Goal: Obtain resource: Download file/media

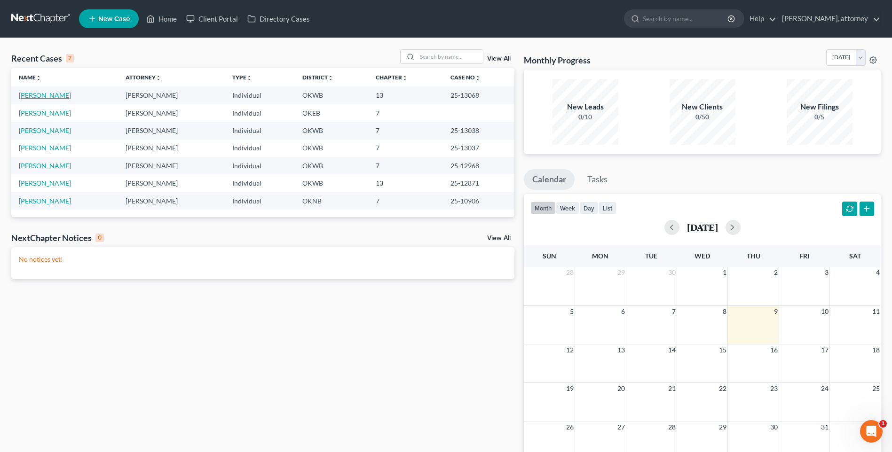
click at [55, 94] on link "[PERSON_NAME]" at bounding box center [45, 95] width 52 height 8
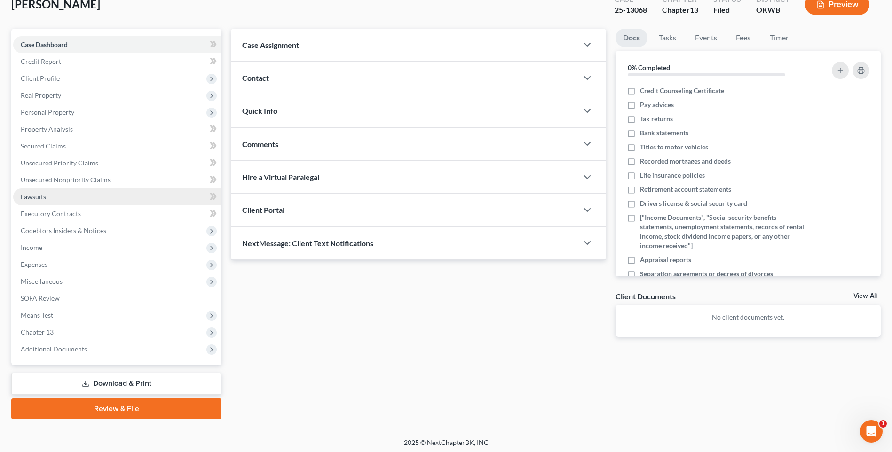
scroll to position [64, 0]
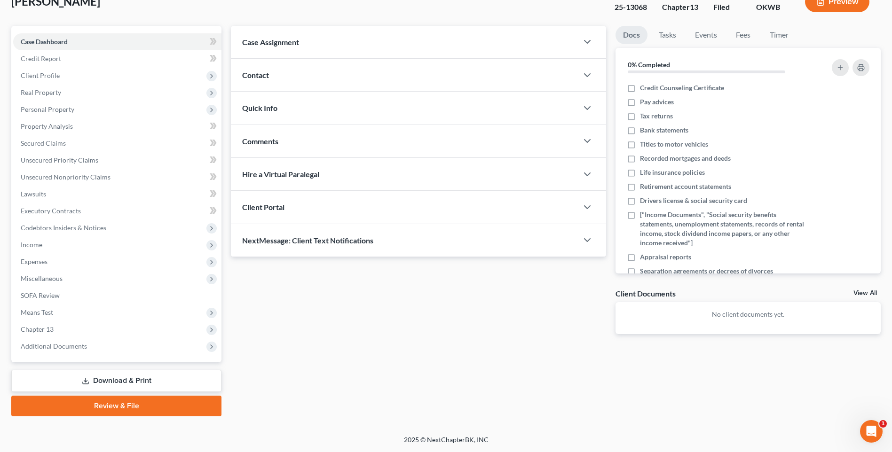
click at [132, 378] on link "Download & Print" at bounding box center [116, 381] width 210 height 22
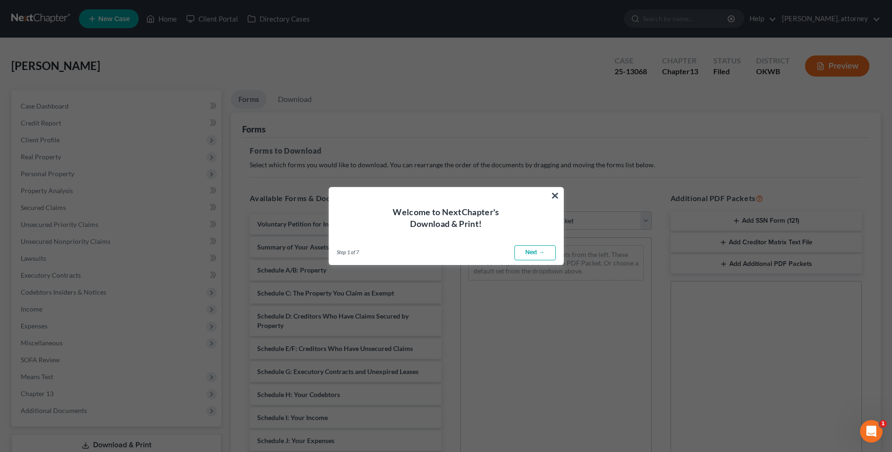
click at [544, 255] on link "Next →" at bounding box center [534, 252] width 41 height 15
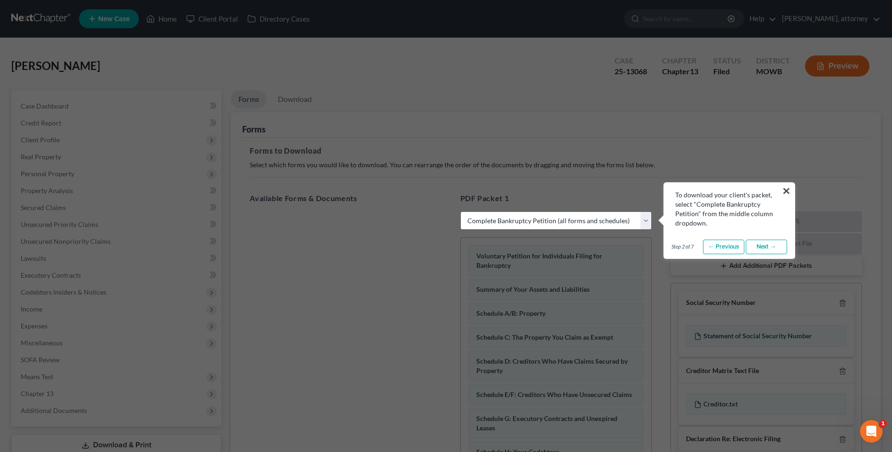
click at [770, 246] on link "Next →" at bounding box center [766, 247] width 41 height 15
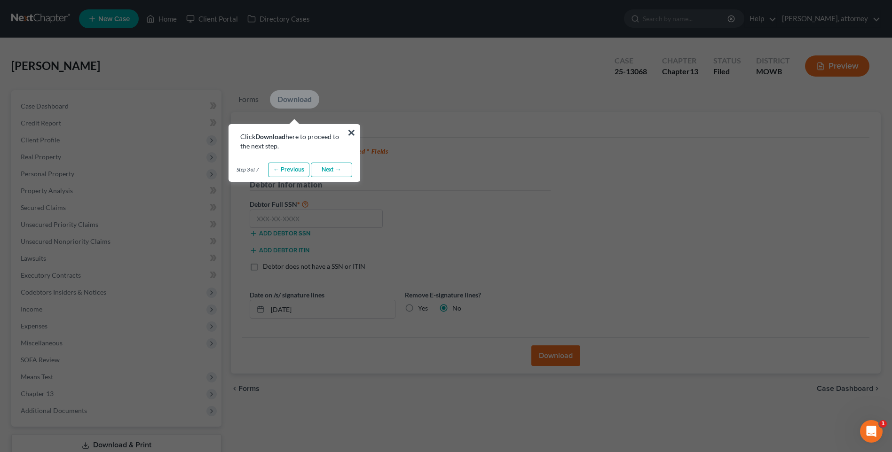
click at [344, 173] on link "Next →" at bounding box center [331, 170] width 41 height 15
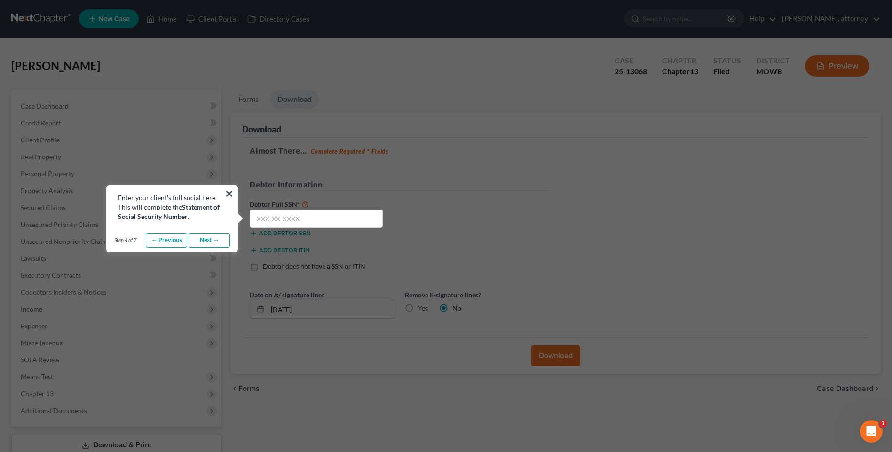
click at [212, 240] on link "Next →" at bounding box center [208, 240] width 41 height 15
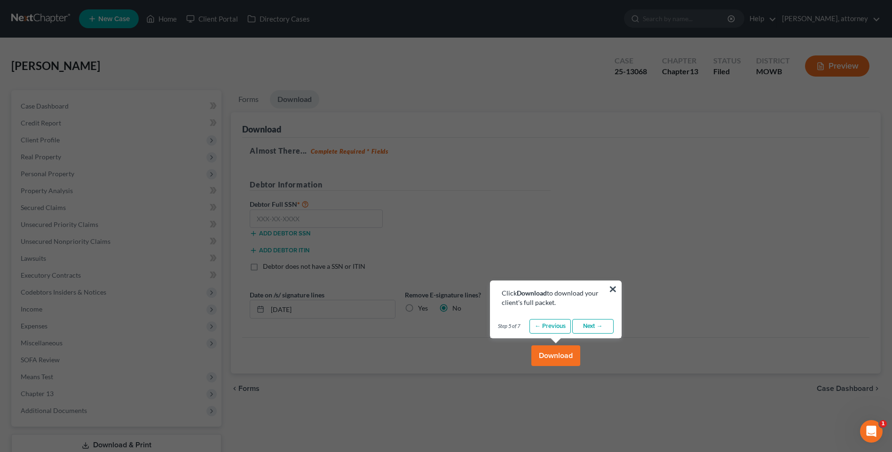
click at [596, 327] on link "Next →" at bounding box center [592, 326] width 41 height 15
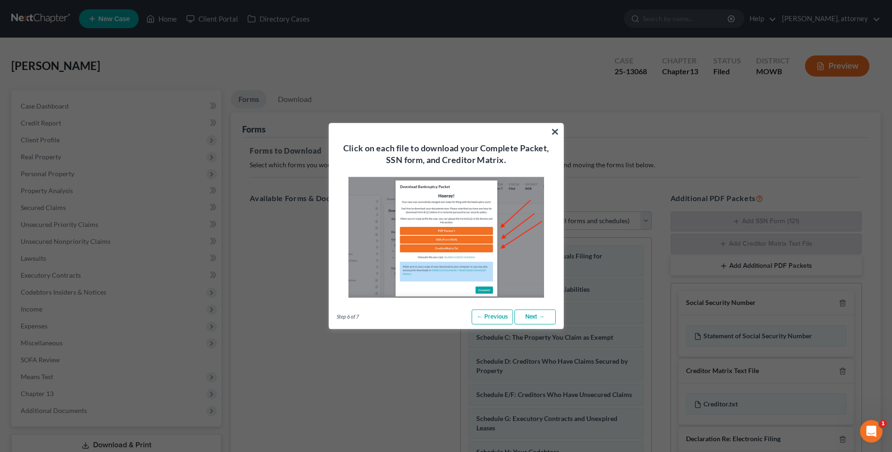
click at [544, 318] on link "Next →" at bounding box center [534, 317] width 41 height 15
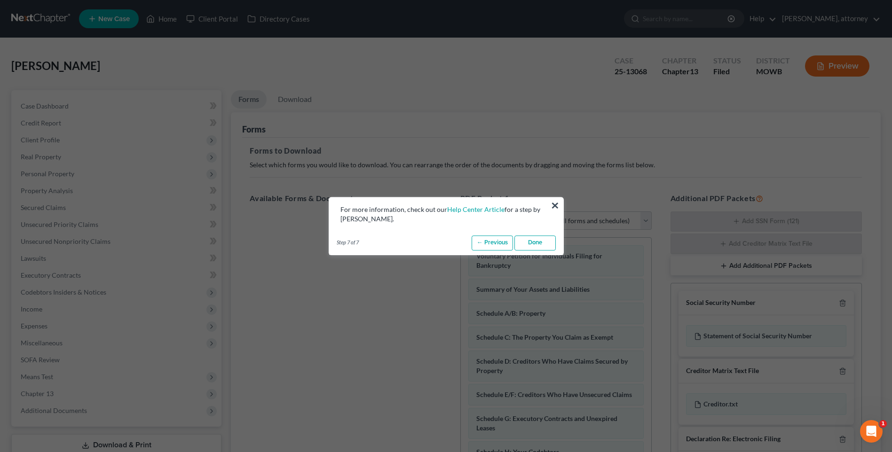
click at [542, 246] on link "Done" at bounding box center [534, 243] width 41 height 15
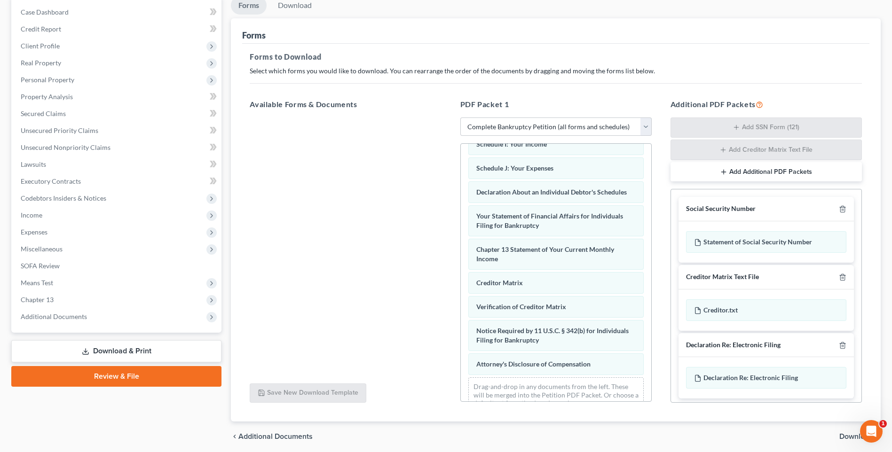
scroll to position [266, 0]
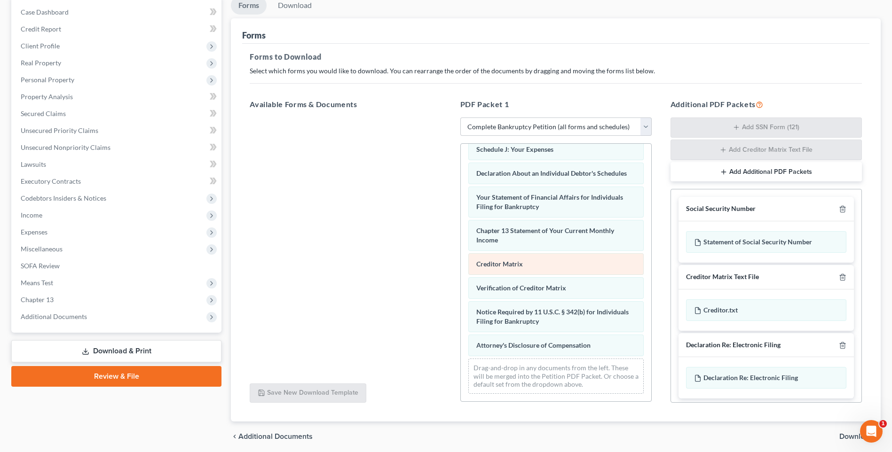
click at [510, 265] on span "Creditor Matrix" at bounding box center [499, 264] width 47 height 8
click at [839, 209] on icon "button" at bounding box center [843, 209] width 8 height 8
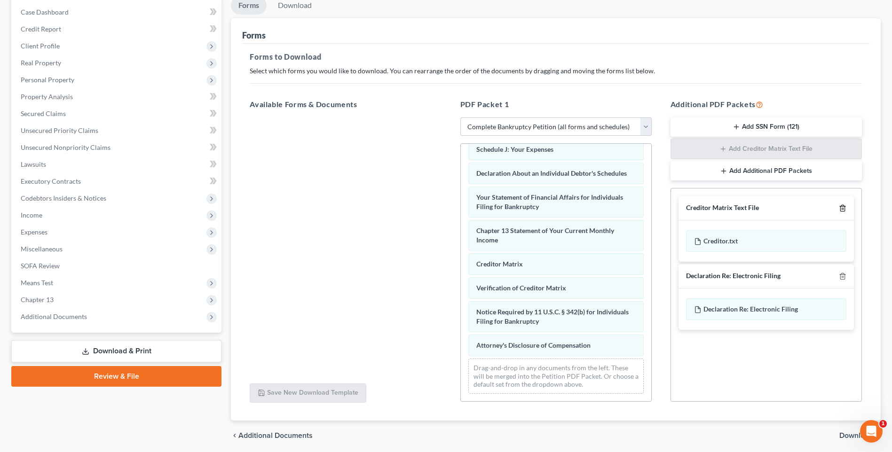
click at [843, 209] on line "button" at bounding box center [843, 209] width 0 height 2
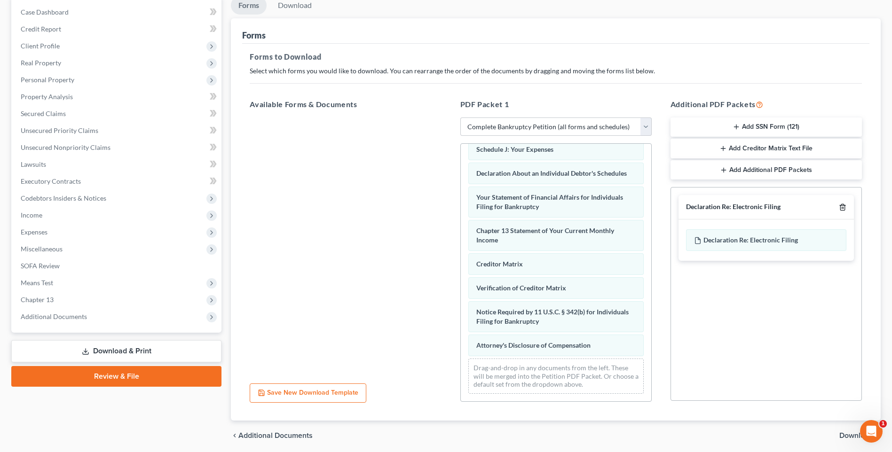
click at [842, 207] on icon "button" at bounding box center [843, 208] width 8 height 8
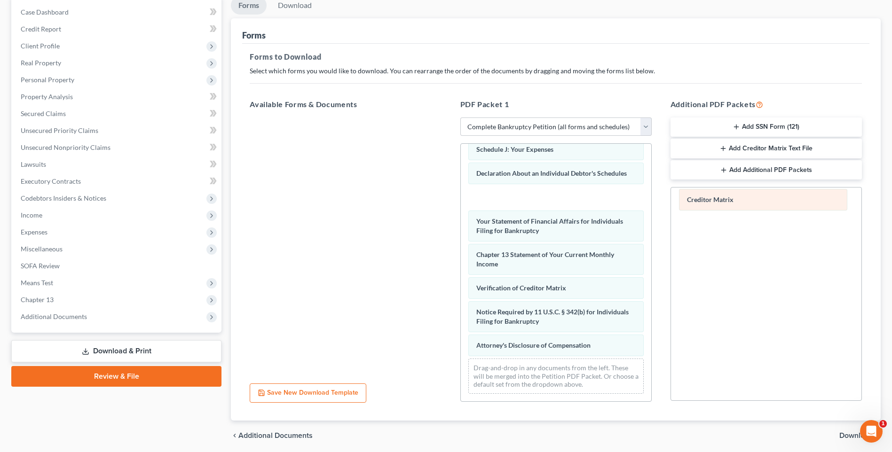
drag, startPoint x: 513, startPoint y: 266, endPoint x: 723, endPoint y: 202, distance: 220.1
click at [651, 202] on div "Creditor Matrix Voluntary Petition for Individuals Filing for Bankruptcy Summar…" at bounding box center [556, 144] width 190 height 514
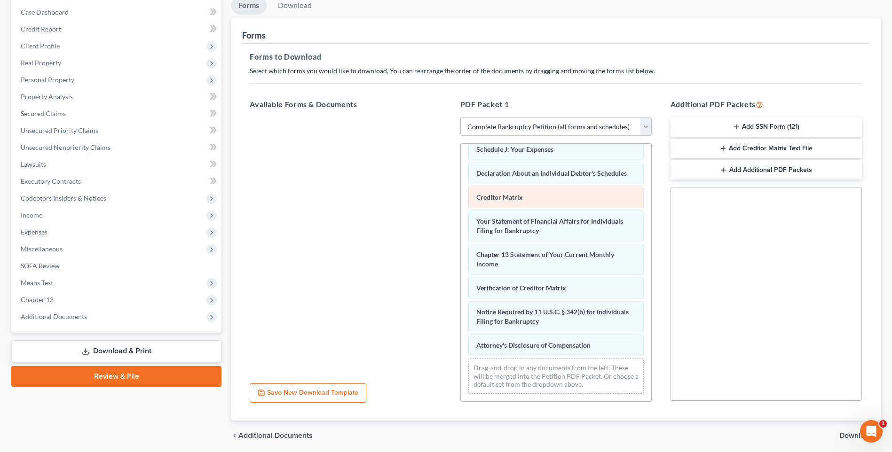
click at [529, 199] on div "Creditor Matrix" at bounding box center [555, 198] width 175 height 22
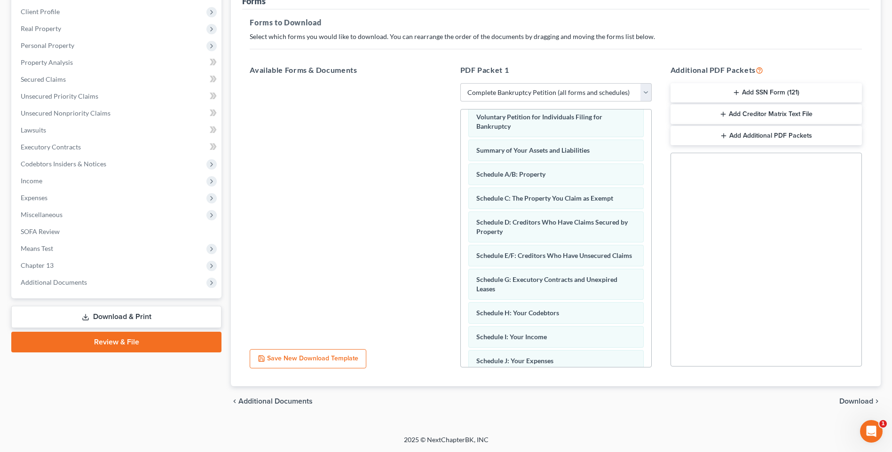
scroll to position [0, 0]
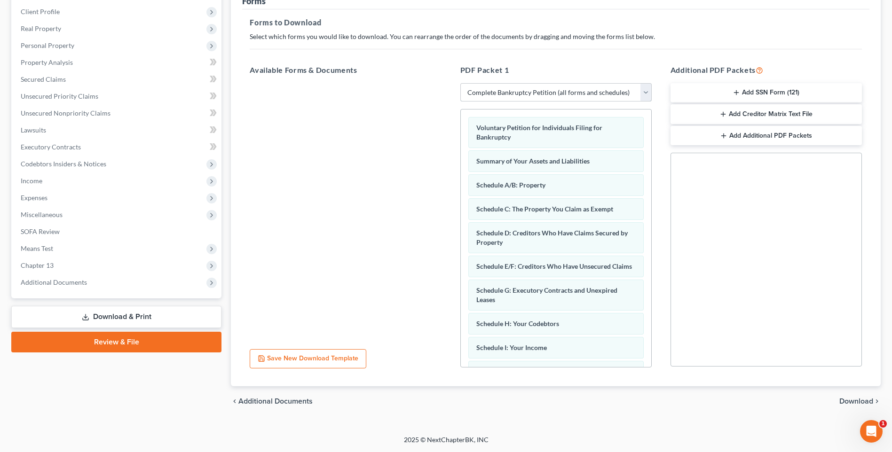
click at [534, 95] on select "Choose Default Petition PDF Packet Complete Bankruptcy Petition (all forms and …" at bounding box center [555, 92] width 191 height 19
select select "2"
click at [460, 83] on select "Choose Default Petition PDF Packet Complete Bankruptcy Petition (all forms and …" at bounding box center [555, 92] width 191 height 19
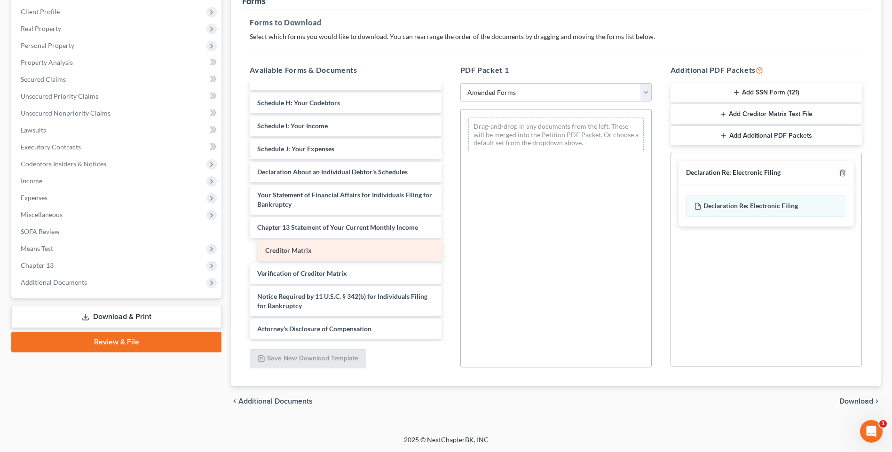
scroll to position [141, 0]
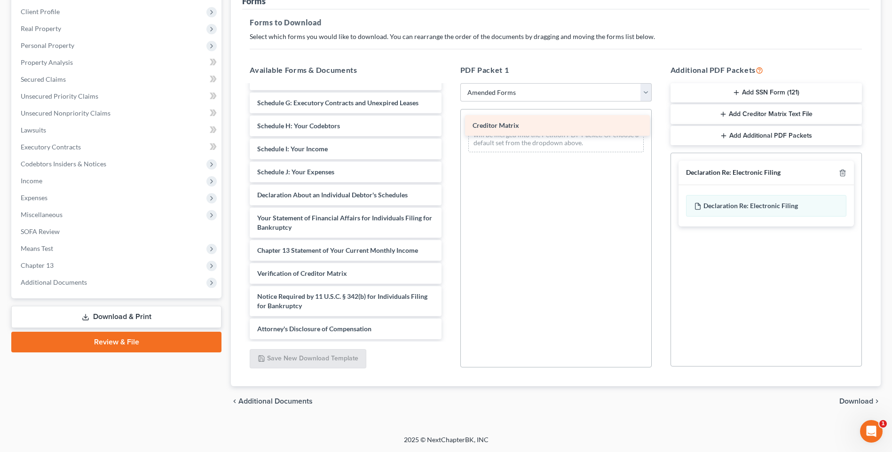
drag, startPoint x: 306, startPoint y: 249, endPoint x: 521, endPoint y: 124, distance: 249.0
click at [448, 124] on div "Creditor Matrix Voluntary Petition for Individuals Filing for Bankruptcy Summar…" at bounding box center [345, 142] width 206 height 394
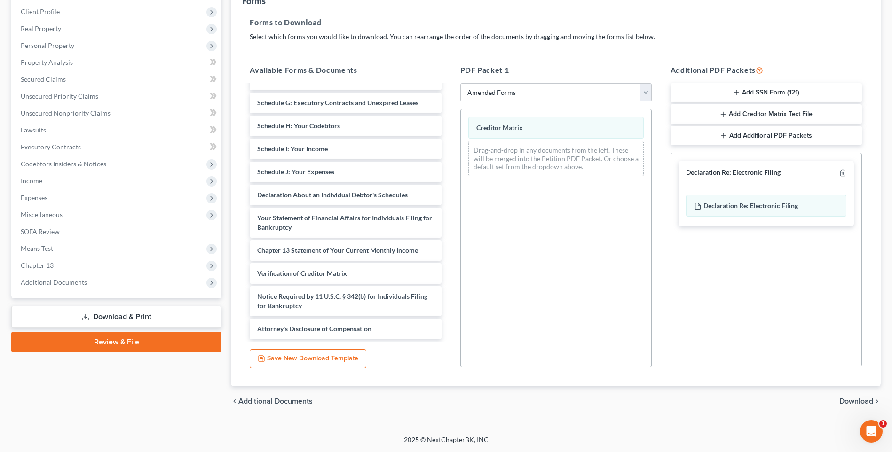
click at [853, 400] on span "Download" at bounding box center [856, 402] width 34 height 8
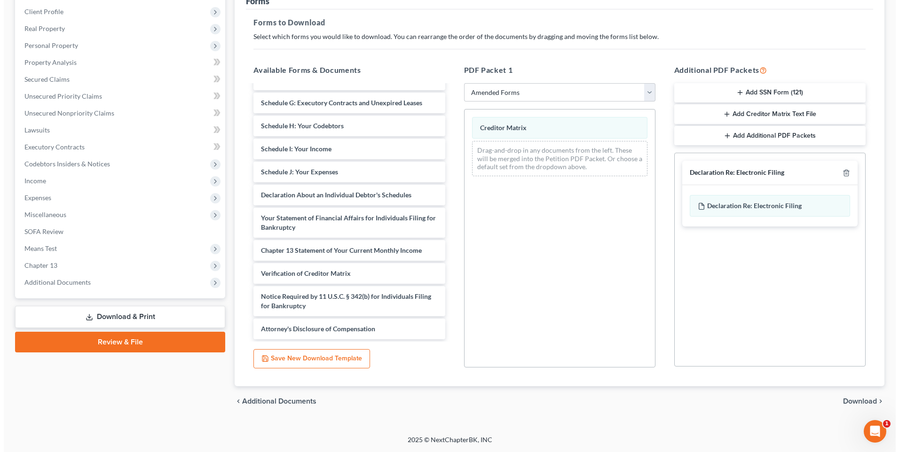
scroll to position [64, 0]
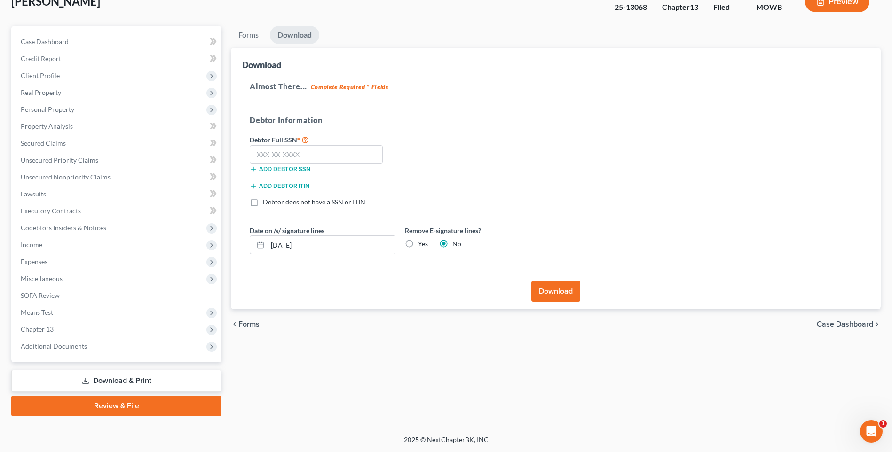
click at [554, 292] on button "Download" at bounding box center [555, 291] width 49 height 21
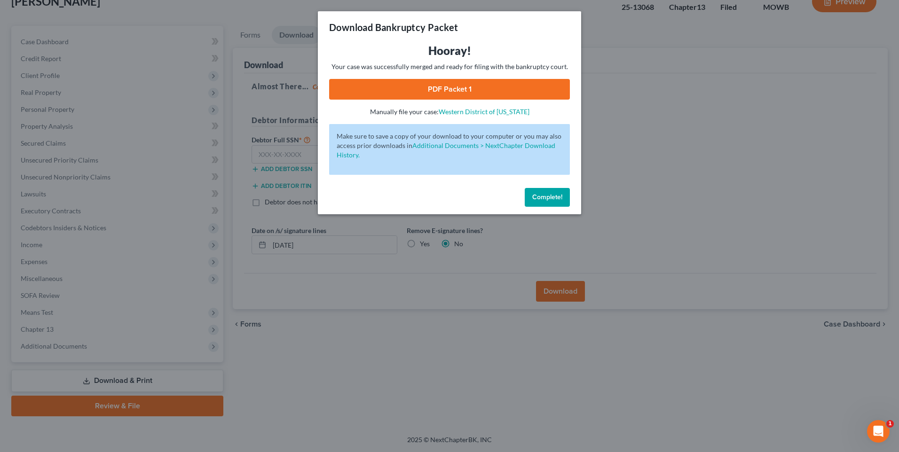
click at [438, 84] on link "PDF Packet 1" at bounding box center [449, 89] width 241 height 21
